Goal: Information Seeking & Learning: Learn about a topic

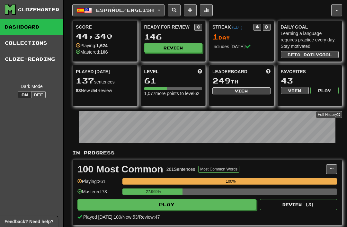
click at [155, 49] on button "Review" at bounding box center [173, 48] width 58 height 10
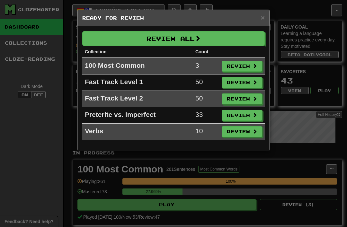
click at [108, 37] on button "Review All" at bounding box center [173, 38] width 182 height 15
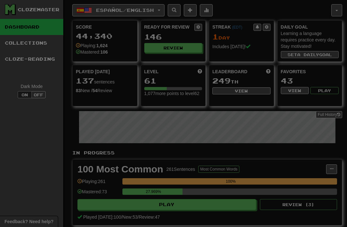
select select "**"
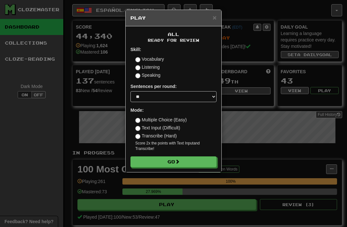
click at [178, 126] on label "Text Input (Difficult)" at bounding box center [157, 128] width 45 height 6
click at [184, 119] on label "Multiple Choice (Easy)" at bounding box center [160, 120] width 51 height 6
click at [192, 161] on button "Go" at bounding box center [173, 161] width 86 height 11
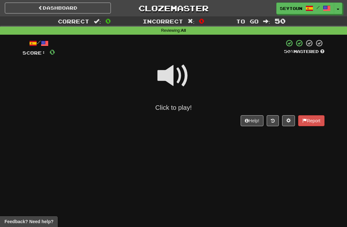
click at [179, 82] on span at bounding box center [173, 76] width 32 height 32
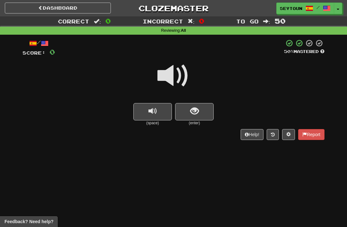
click at [157, 109] on span "replay audio" at bounding box center [152, 111] width 9 height 9
click at [200, 113] on button "show sentence" at bounding box center [194, 111] width 39 height 17
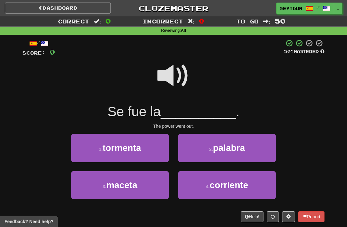
click at [228, 193] on button "4 . corriente" at bounding box center [226, 185] width 97 height 28
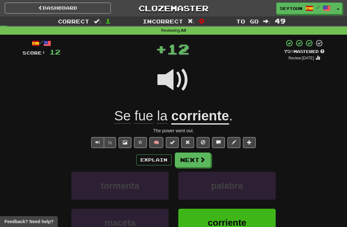
click at [202, 162] on span at bounding box center [202, 160] width 6 height 6
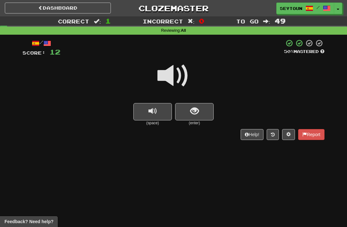
click at [24, 11] on link "Dashboard" at bounding box center [58, 8] width 106 height 11
